Goal: Information Seeking & Learning: Learn about a topic

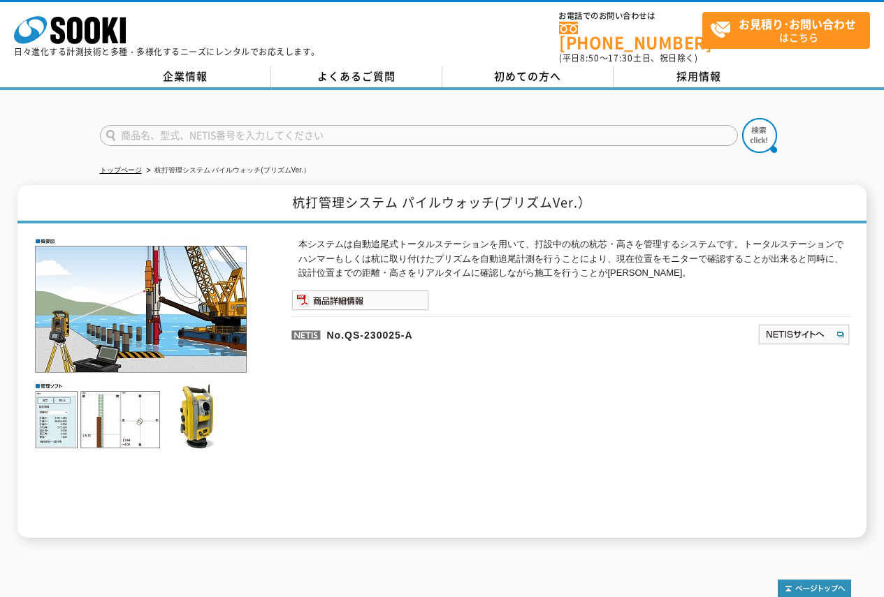
click at [595, 229] on div "本システムは自動追尾式トータルステーションを用いて、打設中の杭の杭芯・高さを管理するシステムです。トータルステーションでハンマーもしくは杭に取り付けたプリズム…" at bounding box center [442, 381] width 818 height 314
drag, startPoint x: 589, startPoint y: 236, endPoint x: 604, endPoint y: 236, distance: 15.4
click at [604, 238] on p "本システムは自動追尾式トータルステーションを用いて、打設中の杭の杭芯・高さを管理するシステムです。トータルステーションでハンマーもしくは杭に取り付けたプリズム…" at bounding box center [574, 259] width 552 height 43
copy p "杭芯"
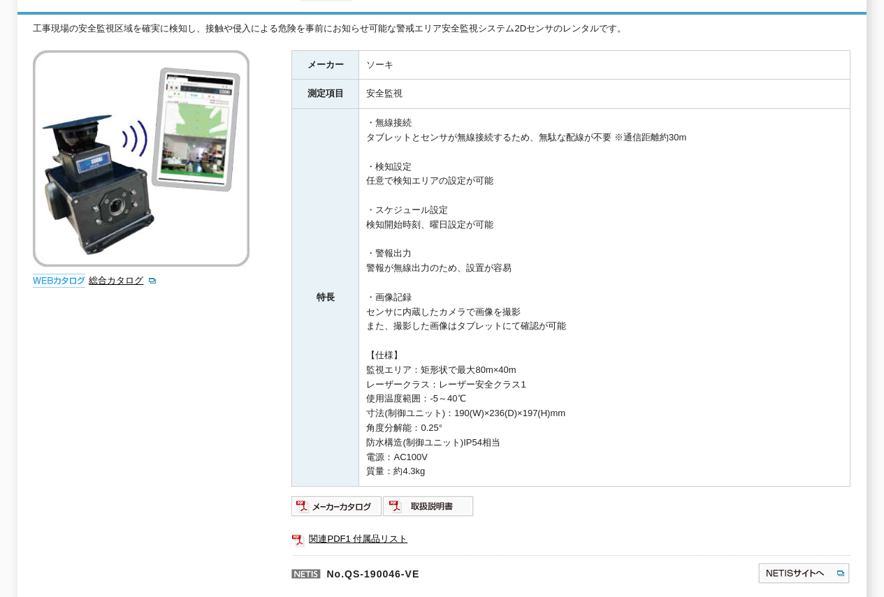
scroll to position [70, 0]
